Goal: Task Accomplishment & Management: Complete application form

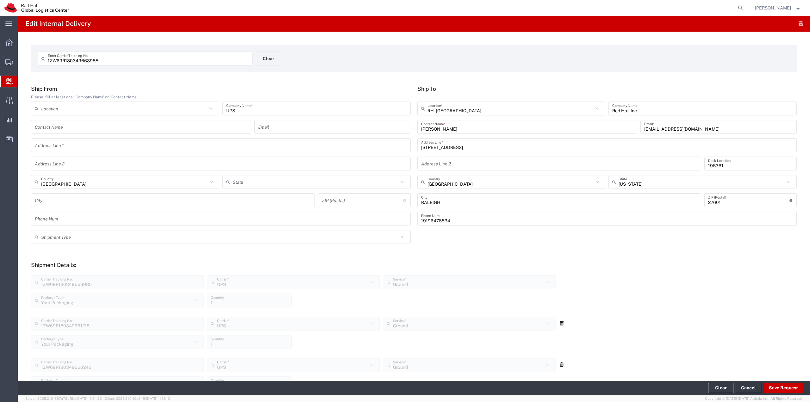
scroll to position [317, 0]
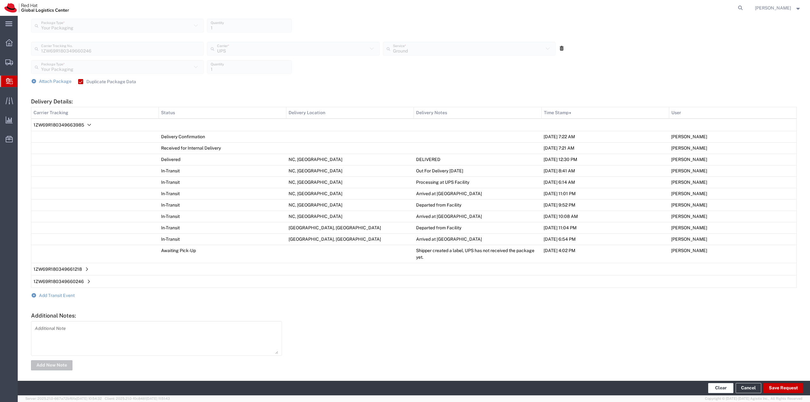
click at [405, 199] on button "Clear" at bounding box center [720, 388] width 25 height 10
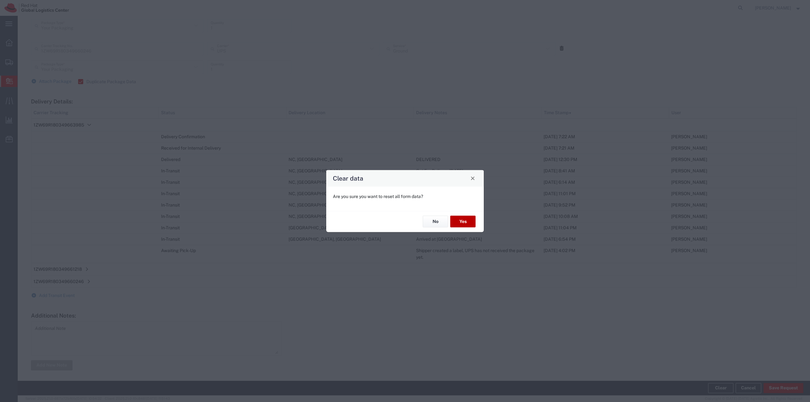
click at [405, 199] on button "Yes" at bounding box center [462, 222] width 25 height 12
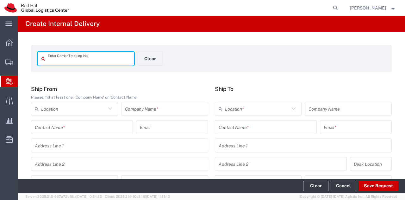
click at [94, 62] on input "text" at bounding box center [89, 58] width 83 height 11
type input "1ZV6484H0321475359"
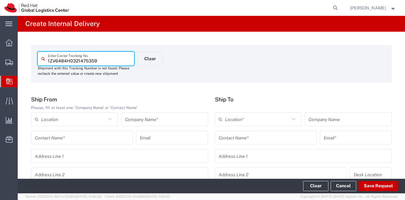
click at [145, 121] on input "text" at bounding box center [164, 119] width 79 height 11
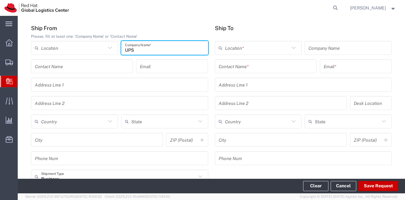
scroll to position [72, 0]
type input "UPS"
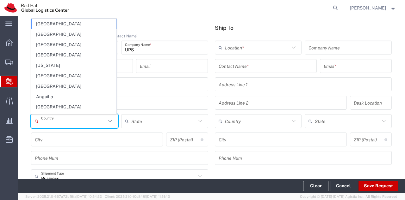
click at [75, 124] on input "text" at bounding box center [73, 121] width 65 height 11
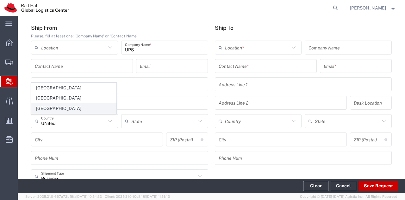
click at [57, 106] on span "United States" at bounding box center [74, 108] width 85 height 10
type input "United States"
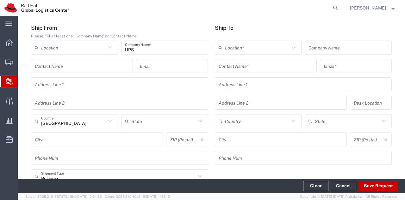
click at [261, 65] on input "text" at bounding box center [266, 65] width 94 height 11
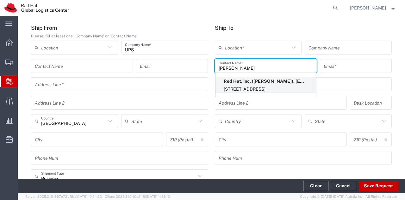
type input "Scott sue"
click at [247, 85] on p "100 East Davie Street, 15S249, RALEIGH, NC, 27601, US" at bounding box center [266, 89] width 94 height 8
type input "RH - Raleigh"
type input "Red Hat, Inc."
type input "Scott Suehle"
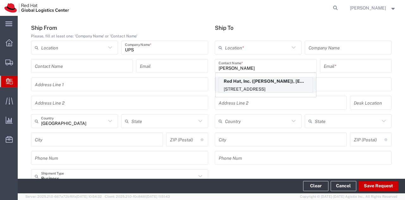
type input "ssuehle@redhat.com"
type input "100 East Davie Street"
type input "15S249"
type input "United States"
type input "RALEIGH"
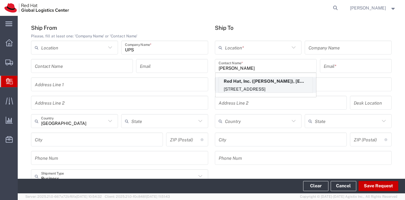
type input "27601"
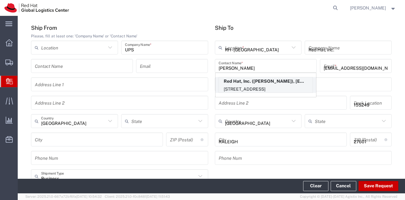
type input "North Carolina"
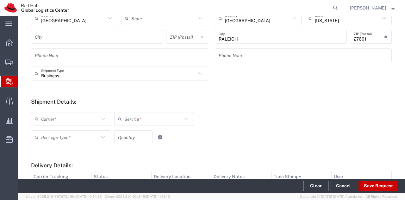
scroll to position [174, 0]
click at [103, 116] on icon at bounding box center [103, 118] width 8 height 8
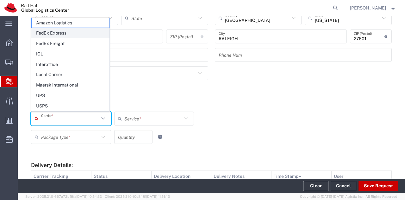
click at [70, 37] on span "FedEx Express" at bounding box center [71, 33] width 78 height 10
type input "FedEx Express"
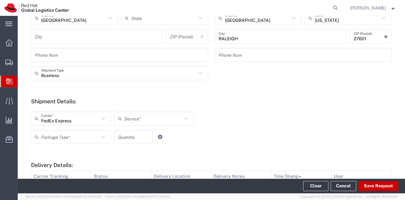
click at [186, 122] on icon at bounding box center [186, 118] width 8 height 8
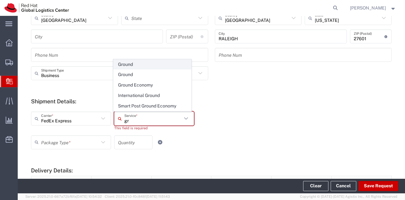
click at [127, 68] on span "Ground" at bounding box center [153, 65] width 78 height 10
type input "Ground"
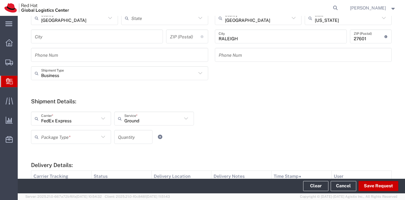
click at [102, 137] on icon at bounding box center [103, 137] width 8 height 8
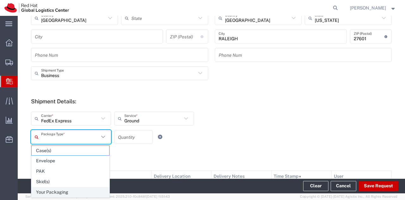
click at [63, 191] on span "Your Packaging" at bounding box center [71, 192] width 78 height 10
type input "Your Packaging"
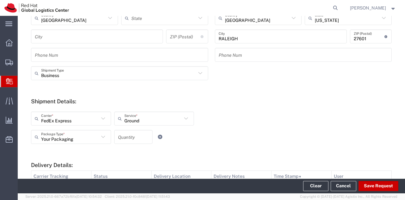
click at [123, 141] on input "number" at bounding box center [133, 136] width 31 height 11
type input "1"
click at [185, 147] on div "Your Packaging Package Type * Case(s) Envelope PAK Skid(s) Your Packaging 1 Qua…" at bounding box center [153, 139] width 249 height 18
click at [381, 188] on button "Save Request" at bounding box center [379, 186] width 40 height 10
type input "United States"
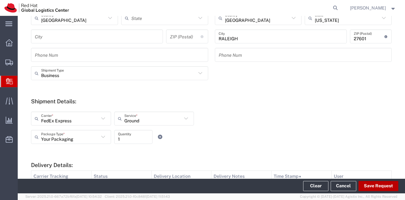
scroll to position [164, 0]
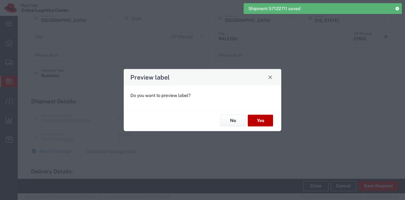
click at [263, 116] on button "Yes" at bounding box center [260, 121] width 25 height 12
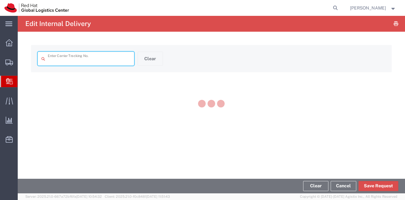
type input "1ZV6484H0321475359"
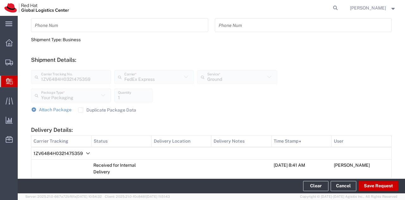
scroll to position [196, 0]
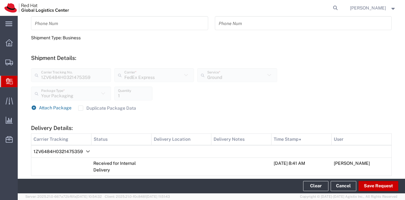
click at [54, 107] on span "Attach Package" at bounding box center [55, 107] width 33 height 5
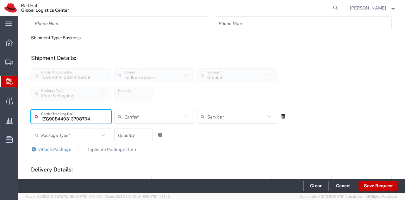
type input "1ZG90B440313708704"
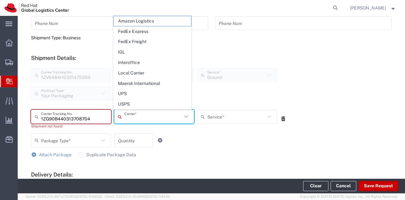
click at [133, 120] on input "text" at bounding box center [153, 116] width 58 height 11
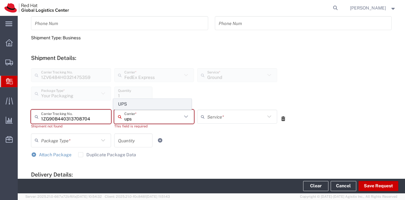
click at [134, 103] on span "UPS" at bounding box center [153, 104] width 78 height 10
type input "UPS"
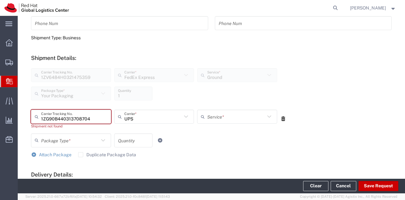
click at [221, 113] on input "text" at bounding box center [236, 116] width 58 height 11
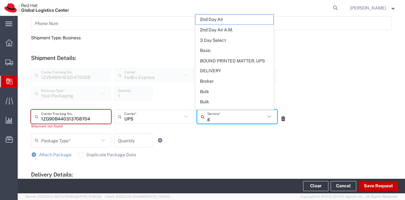
type input "gr"
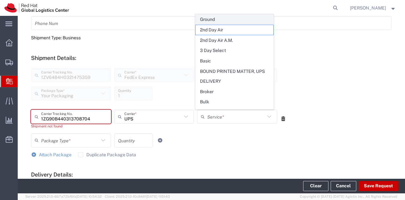
click at [211, 21] on span "Ground" at bounding box center [235, 20] width 78 height 10
type input "Ground"
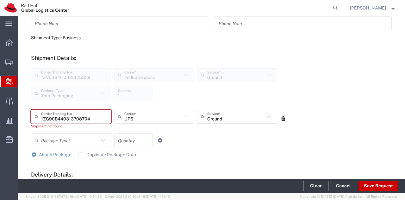
click at [80, 135] on input "text" at bounding box center [70, 140] width 58 height 11
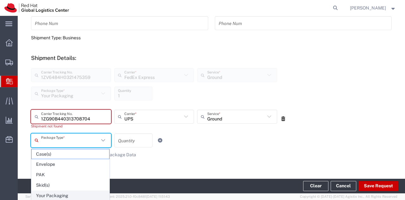
click at [52, 191] on span "Your Packaging" at bounding box center [71, 196] width 78 height 10
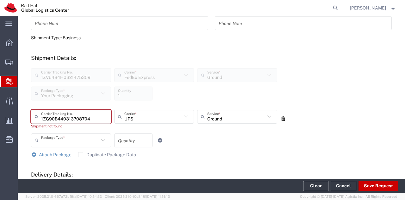
type input "Your Packaging"
click at [132, 137] on input "number" at bounding box center [133, 140] width 31 height 11
type input "1"
click at [210, 147] on div "Your Packaging Package Type * Case(s) Envelope PAK Skid(s) Your Packaging 1 Qua…" at bounding box center [153, 142] width 249 height 18
click at [383, 183] on button "Save Request" at bounding box center [379, 186] width 40 height 10
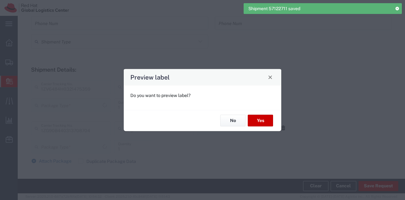
type input "Your Packaging"
type input "Ground"
type input "Your Packaging"
click at [261, 118] on button "Yes" at bounding box center [260, 121] width 25 height 12
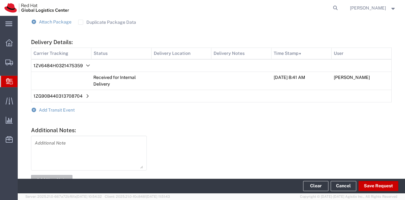
scroll to position [354, 0]
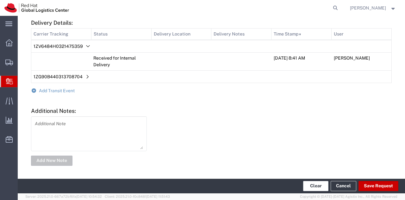
click at [312, 187] on button "Clear" at bounding box center [315, 186] width 25 height 10
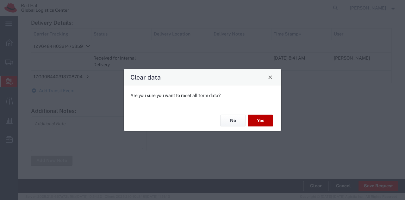
click at [260, 122] on button "Yes" at bounding box center [260, 121] width 25 height 12
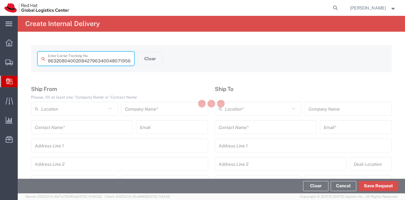
type input "480719561516"
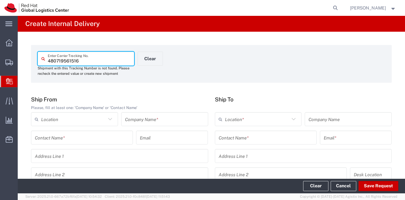
click at [146, 122] on input "text" at bounding box center [164, 119] width 79 height 11
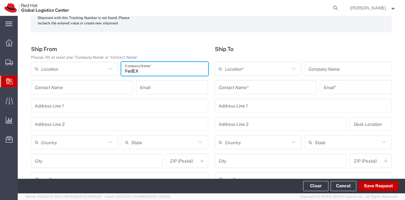
scroll to position [52, 0]
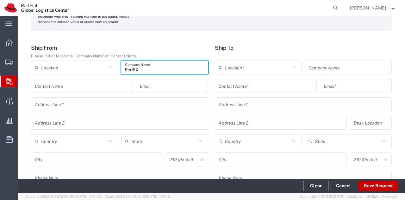
type input "FedEX"
click at [75, 143] on input "text" at bounding box center [73, 140] width 65 height 11
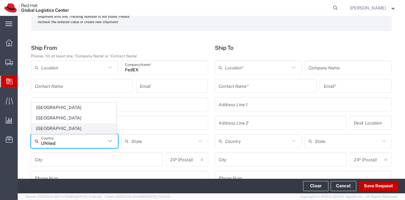
click at [66, 126] on span "United States" at bounding box center [74, 128] width 85 height 10
type input "United States"
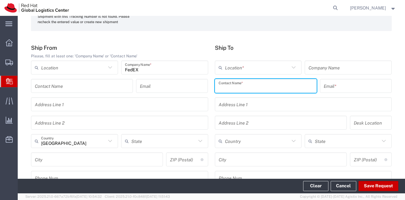
click at [252, 88] on input "text" at bounding box center [266, 85] width 94 height 11
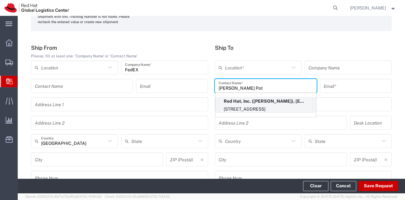
type input "WIlliam Pot"
click at [250, 102] on p "Red Hat, Inc. (William Poteat), wpoteat@redhat.com" at bounding box center [266, 101] width 94 height 8
type input "RH - Raleigh"
type input "Red Hat, Inc."
type input "William Poteat"
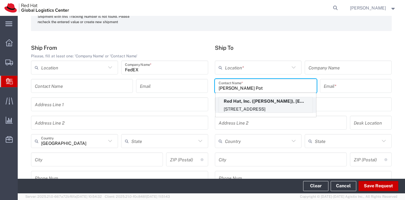
type input "wpoteat@redhat.com"
type input "100 East Davie Street"
type input "15N447"
type input "United States"
type input "RALEIGH"
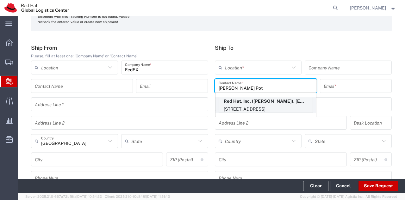
type input "27601"
type input "19198908823"
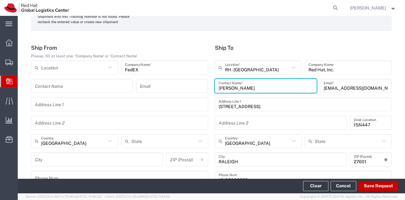
type input "North Carolina"
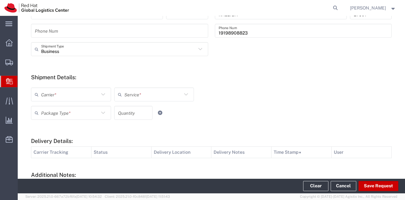
scroll to position [199, 0]
click at [90, 95] on input "text" at bounding box center [70, 94] width 58 height 11
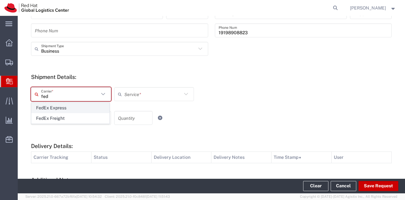
click at [75, 107] on span "FedEx Express" at bounding box center [71, 108] width 78 height 10
type input "FedEx Express"
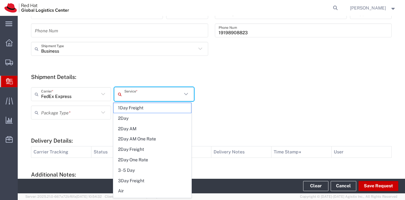
click at [142, 95] on input "text" at bounding box center [153, 94] width 58 height 11
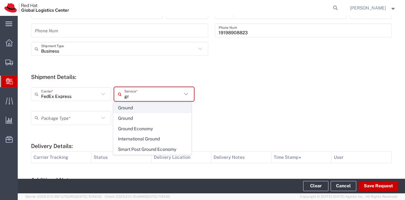
click at [139, 110] on span "Ground" at bounding box center [153, 108] width 78 height 10
type input "Ground"
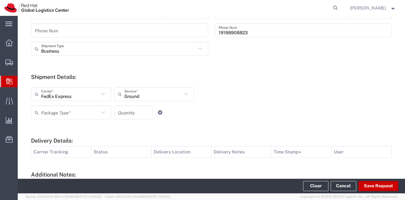
click at [101, 112] on icon at bounding box center [103, 112] width 8 height 8
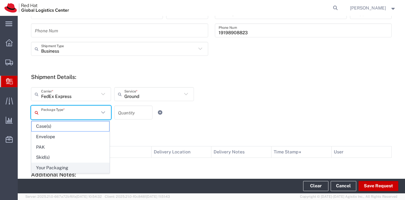
click at [65, 164] on span "Your Packaging" at bounding box center [71, 168] width 78 height 10
type input "Your Packaging"
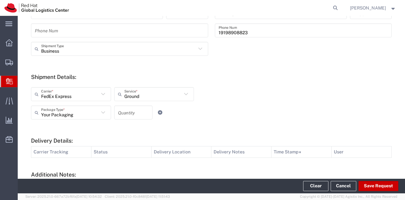
click at [136, 117] on input "number" at bounding box center [133, 112] width 31 height 11
type input "1"
click at [184, 124] on form "Ship From Please, fill at least one: 'Company Name' or 'Contact Name' Location …" at bounding box center [211, 63] width 361 height 333
click at [369, 185] on button "Save Request" at bounding box center [379, 186] width 40 height 10
type input "United States"
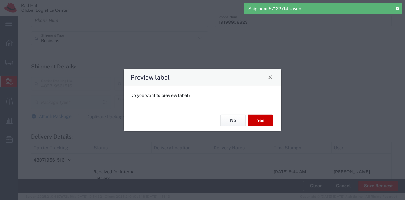
type input "Your Packaging"
type input "Ground"
click at [258, 122] on button "Yes" at bounding box center [260, 121] width 25 height 12
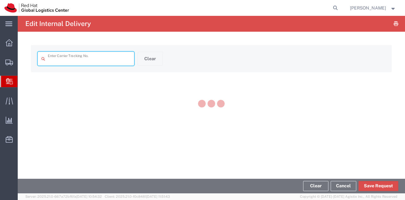
type input "480719561516"
